Goal: Information Seeking & Learning: Learn about a topic

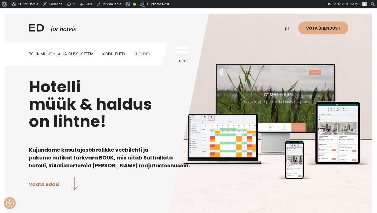
click at [144, 54] on link "Kliendid" at bounding box center [142, 53] width 16 height 23
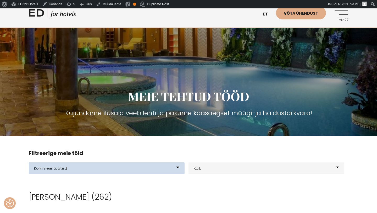
click at [177, 168] on select "Kõik meie tooted BOUK BOOKING BOUK PMS Kodulehed Näidis kodulehe kujunduspõhjad…" at bounding box center [107, 168] width 156 height 12
select select "199"
click at [29, 162] on select "Kõik meie tooted BOUK BOOKING BOUK PMS Kodulehed Näidis kodulehe kujunduspõhjad…" at bounding box center [107, 168] width 156 height 12
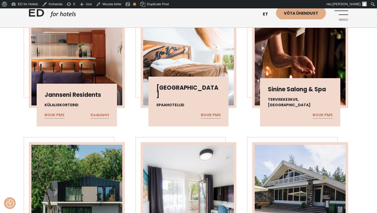
scroll to position [214, 0]
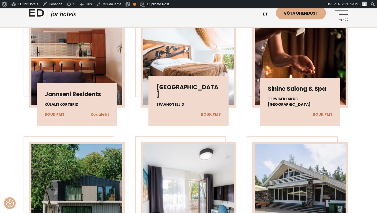
click at [365, 161] on div "[PERSON_NAME] (153) Jannseni Residents Külaliskorterid BOUK PMS Koduleht [GEOGR…" at bounding box center [188, 198] width 377 height 442
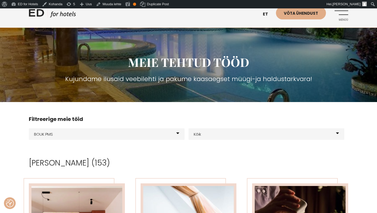
scroll to position [0, 0]
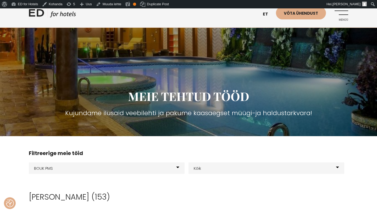
click at [341, 15] on link "Menüü" at bounding box center [341, 14] width 14 height 14
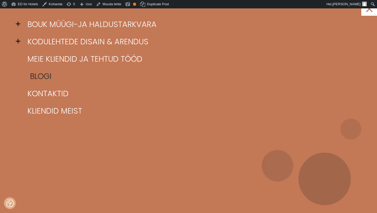
click at [45, 75] on link "Blogi" at bounding box center [195, 76] width 338 height 17
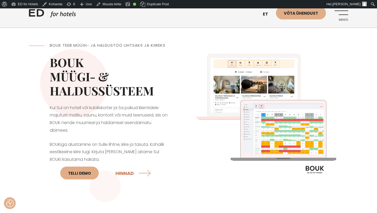
click at [341, 15] on link "Menüü" at bounding box center [341, 14] width 14 height 14
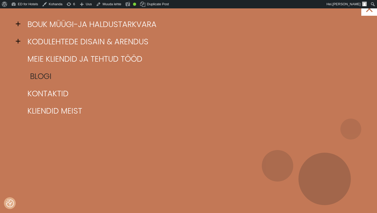
click at [36, 76] on link "Blogi" at bounding box center [195, 76] width 338 height 17
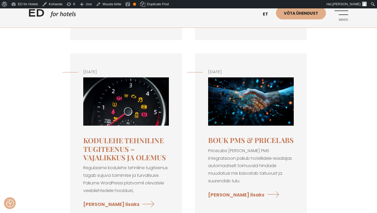
scroll to position [787, 0]
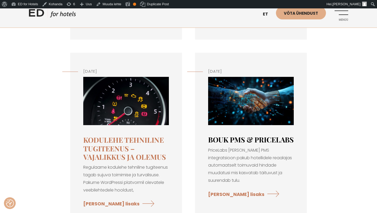
click at [223, 135] on link "BOUK PMS & PriceLabs" at bounding box center [251, 139] width 86 height 9
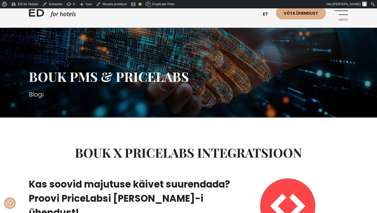
scroll to position [7, 0]
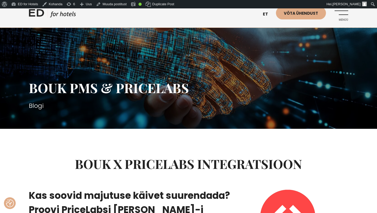
click at [344, 13] on link "Menüü" at bounding box center [341, 14] width 14 height 14
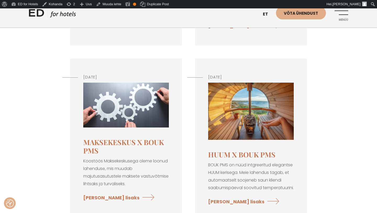
scroll to position [1538, 0]
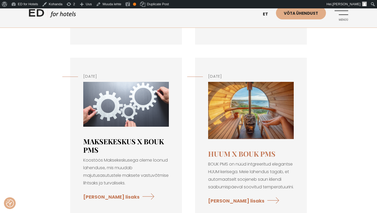
click at [134, 136] on link "Maksekeskus X BOUK PMS" at bounding box center [123, 145] width 81 height 18
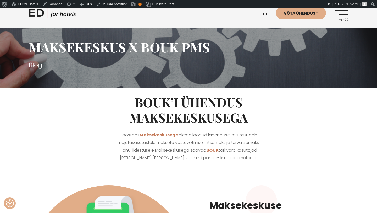
scroll to position [48, 0]
